Goal: Information Seeking & Learning: Learn about a topic

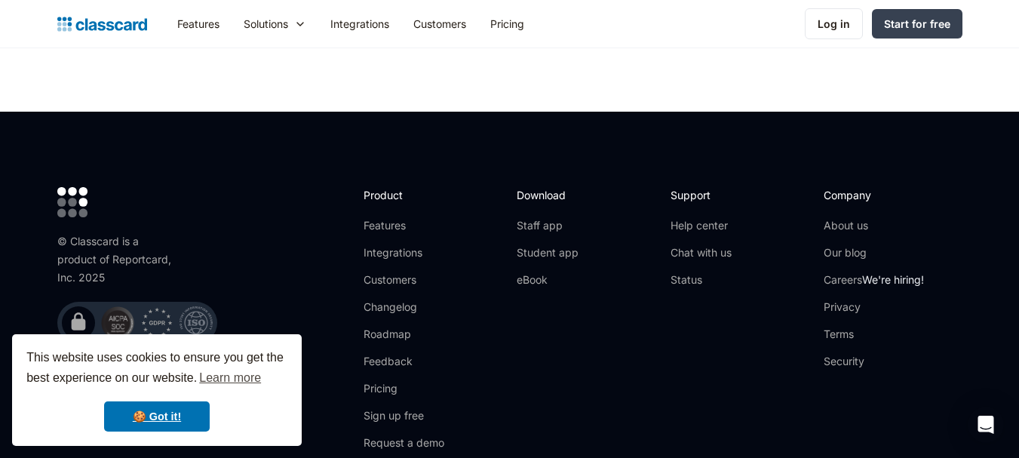
scroll to position [4835, 0]
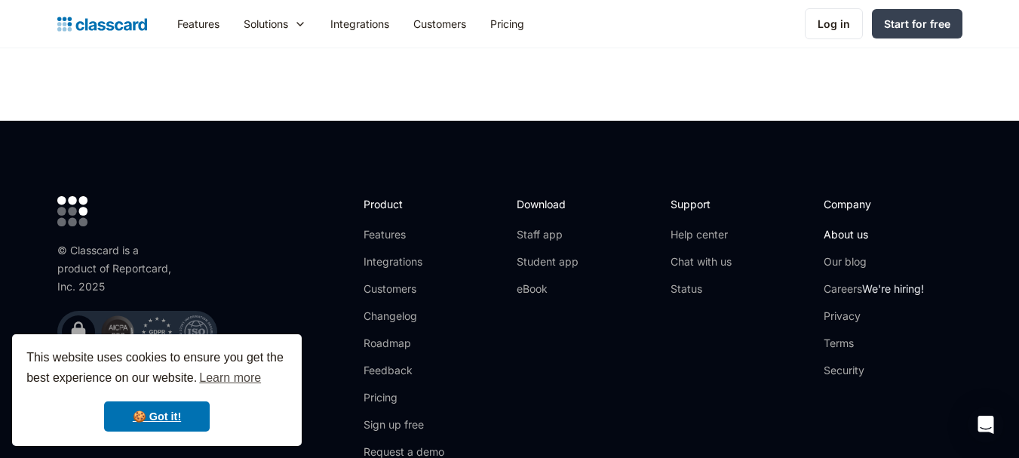
click at [834, 227] on link "About us" at bounding box center [874, 234] width 100 height 15
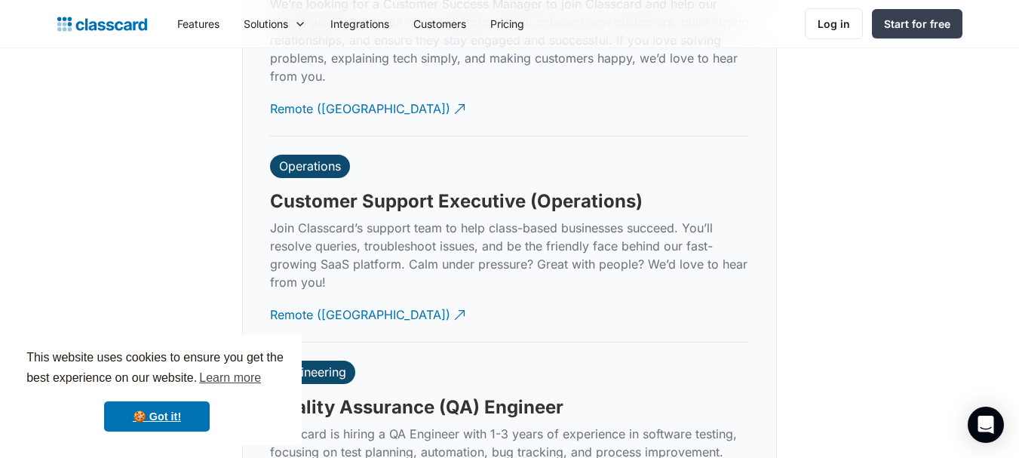
scroll to position [4344, 0]
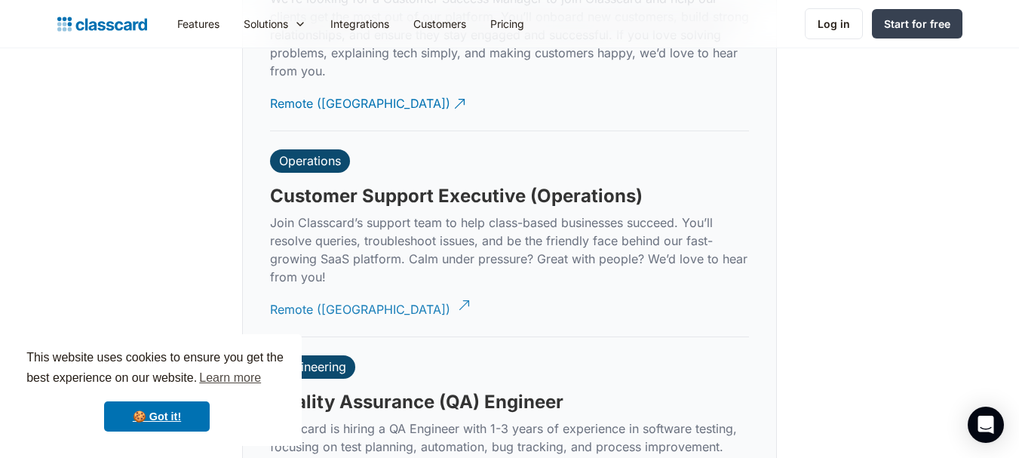
click at [318, 289] on div "Remote (India)" at bounding box center [360, 303] width 180 height 29
